Goal: Task Accomplishment & Management: Manage account settings

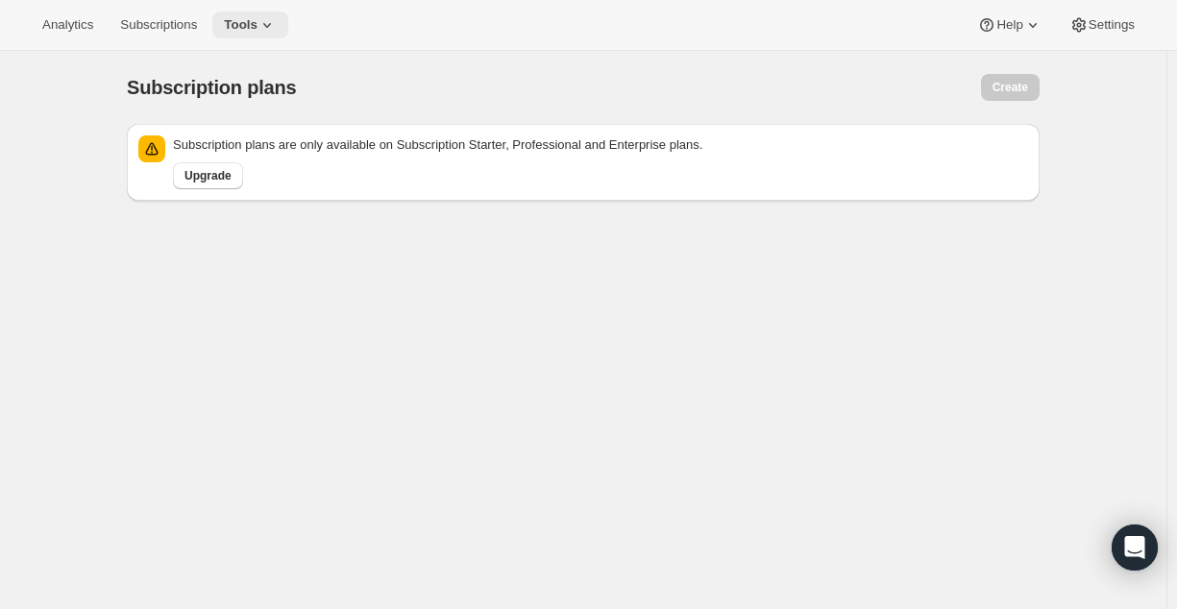
click at [255, 24] on span "Tools" at bounding box center [241, 24] width 34 height 15
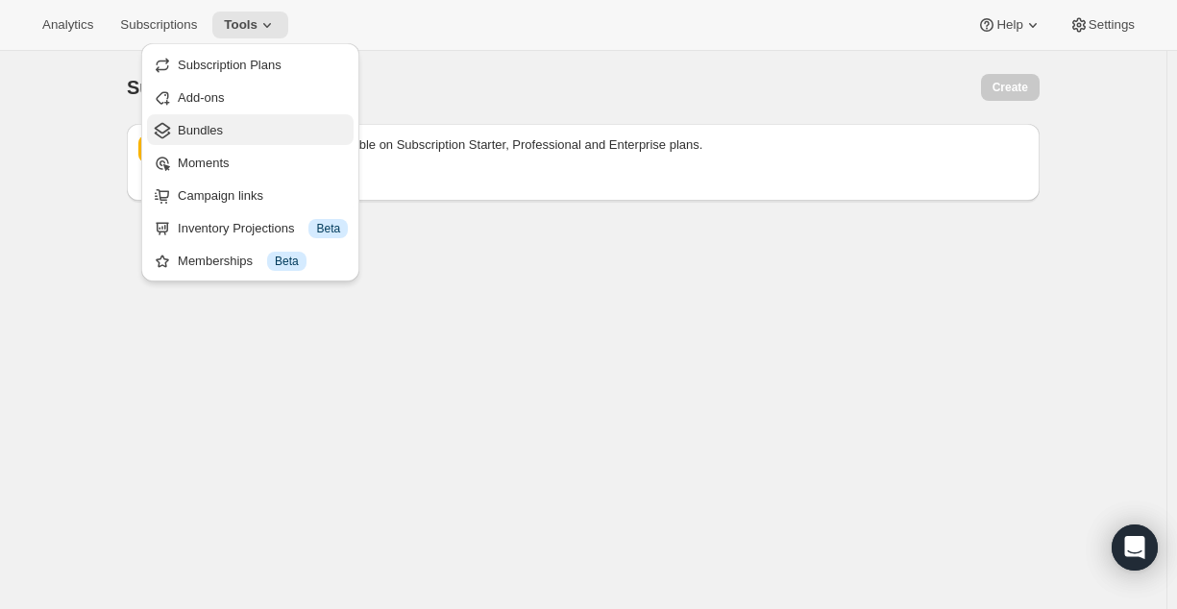
click at [203, 128] on span "Bundles" at bounding box center [200, 130] width 45 height 14
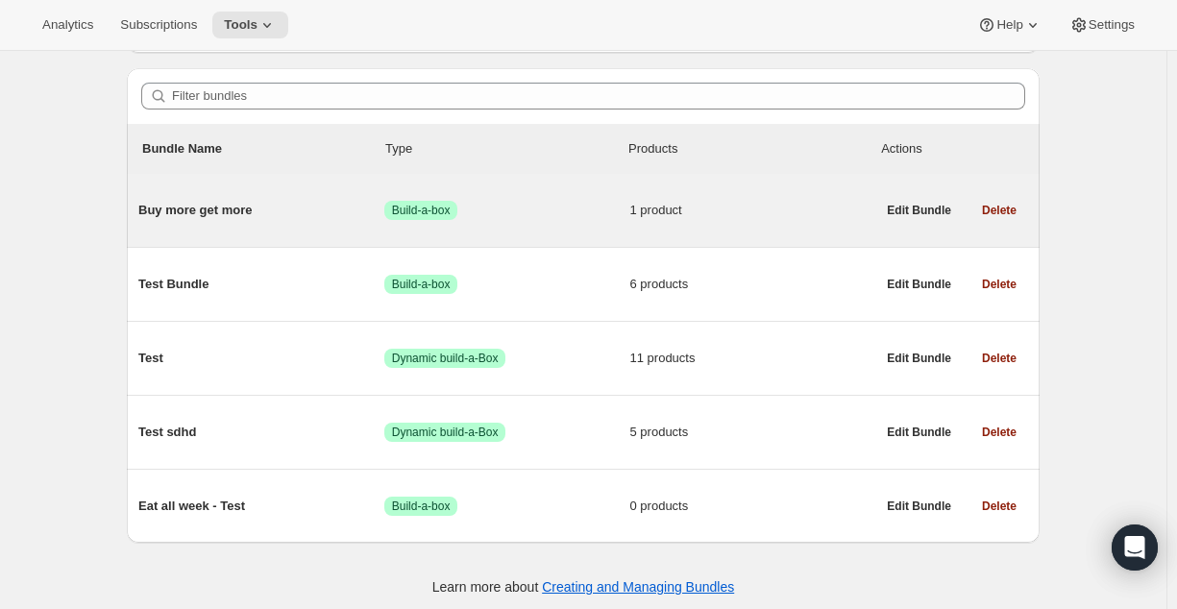
scroll to position [163, 0]
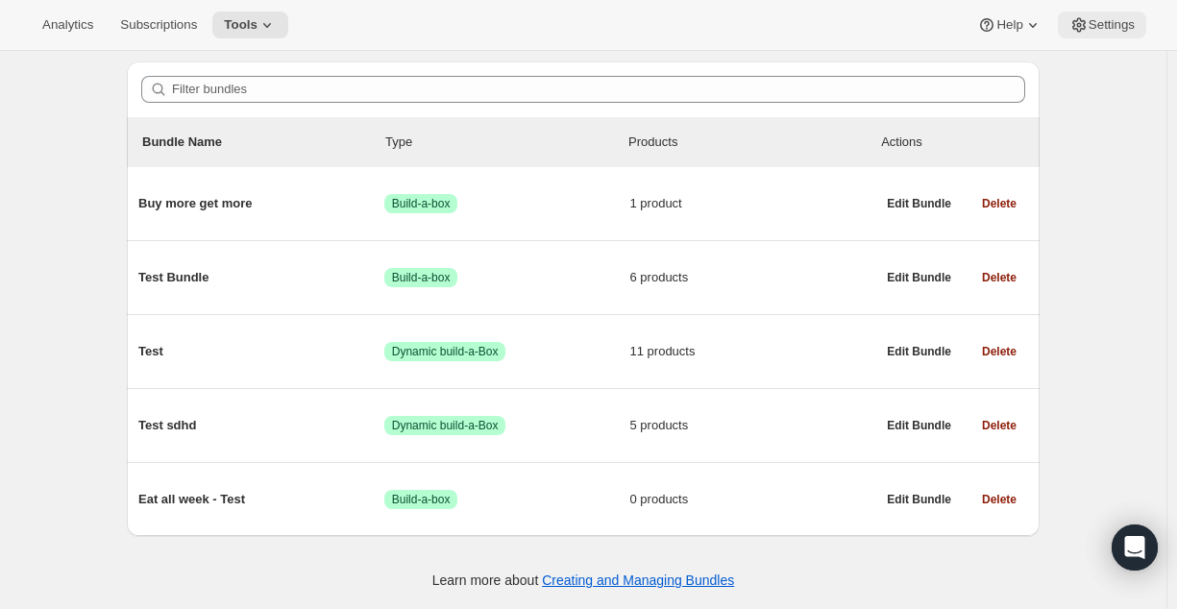
click at [1133, 30] on span "Settings" at bounding box center [1111, 24] width 46 height 15
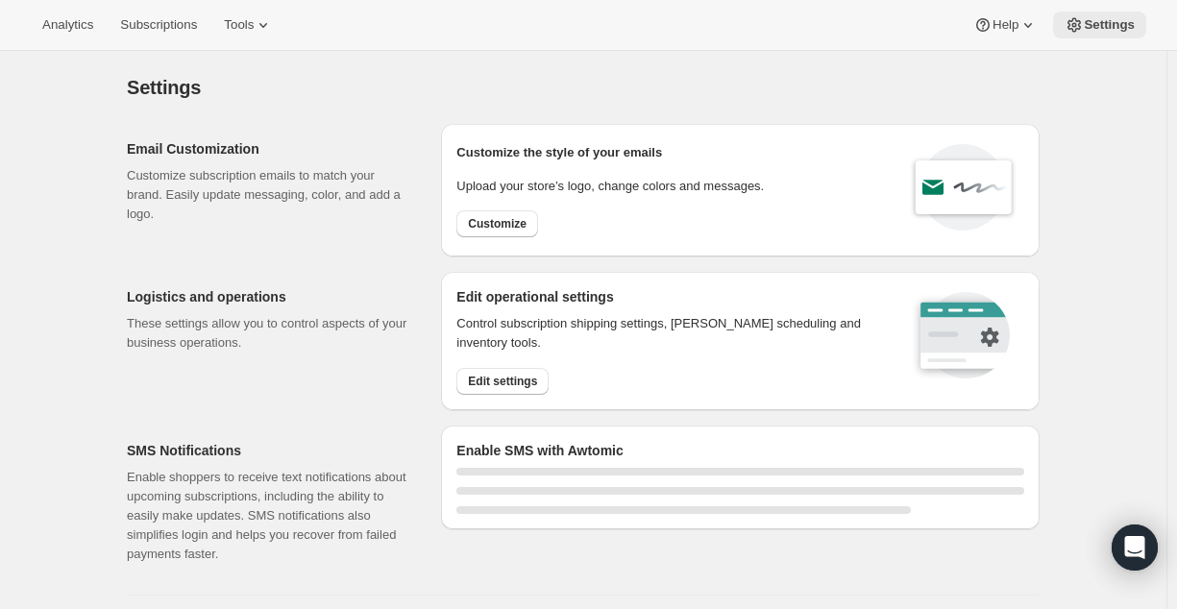
click at [1133, 30] on span "Settings" at bounding box center [1108, 24] width 51 height 15
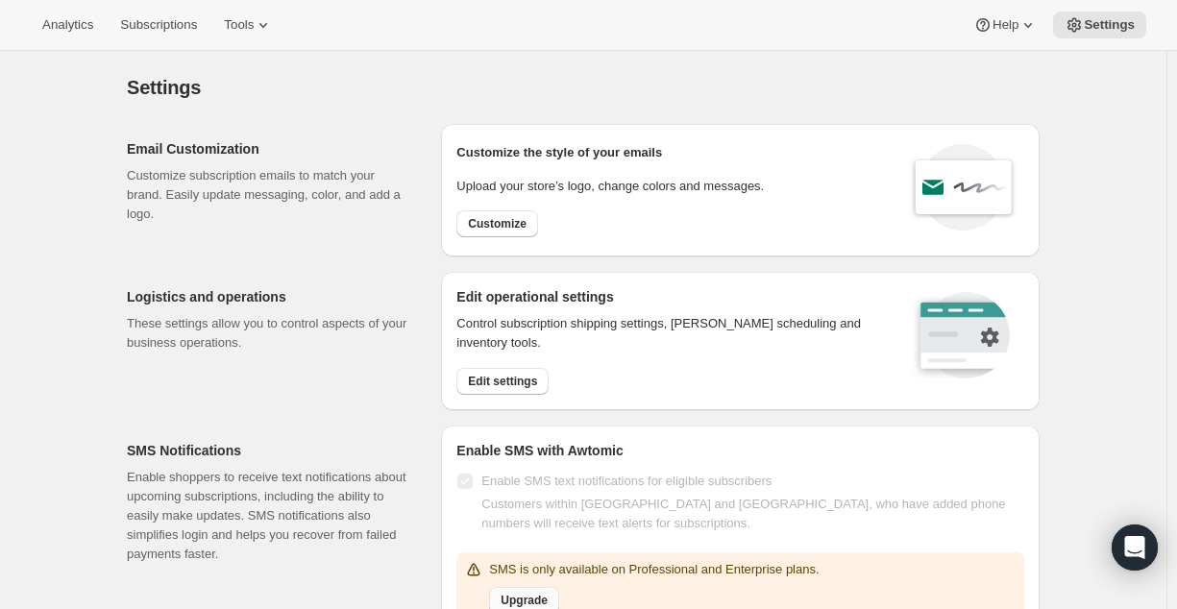
click at [538, 606] on span "Upgrade" at bounding box center [523, 600] width 47 height 15
